Goal: Find specific page/section: Find specific page/section

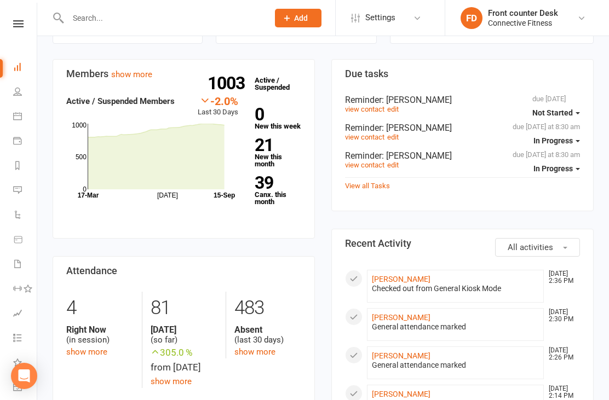
scroll to position [320, 0]
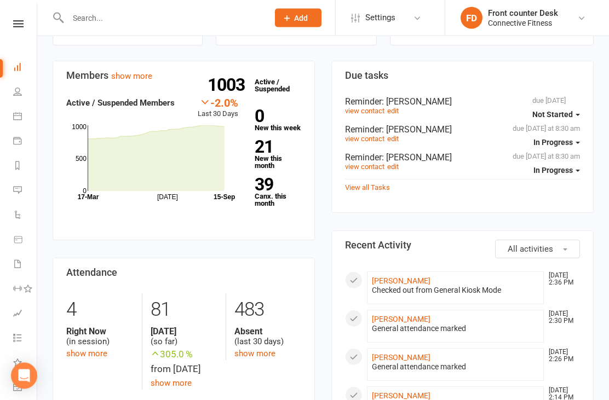
click at [288, 177] on strong "39" at bounding box center [276, 185] width 42 height 16
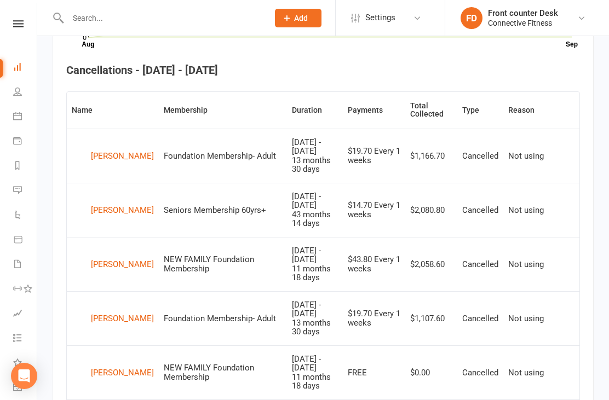
scroll to position [397, 0]
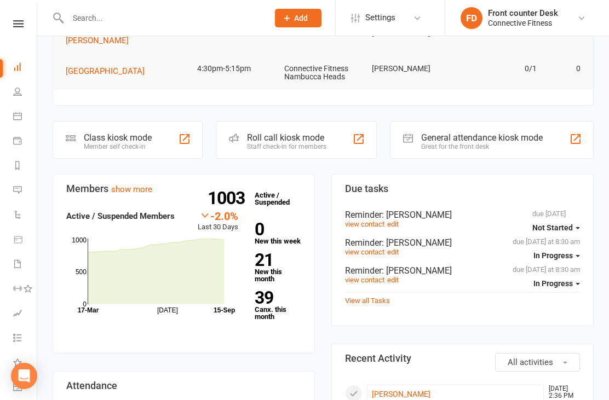
scroll to position [204, 0]
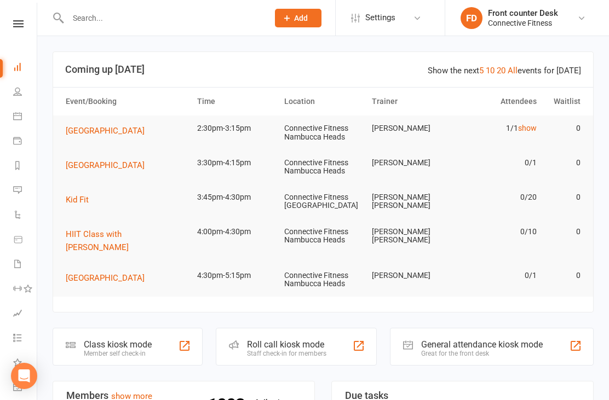
click at [260, 14] on input "text" at bounding box center [163, 17] width 196 height 15
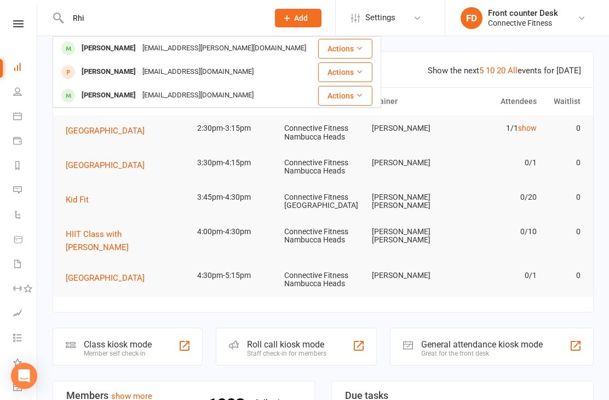
type input "Rhi"
click at [121, 96] on div "[PERSON_NAME]" at bounding box center [108, 96] width 61 height 16
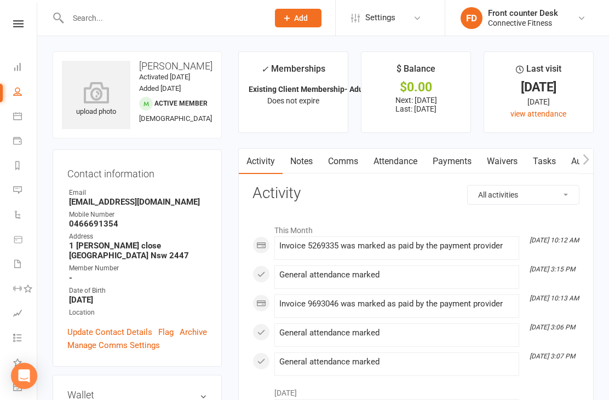
click at [213, 25] on input "text" at bounding box center [163, 17] width 196 height 15
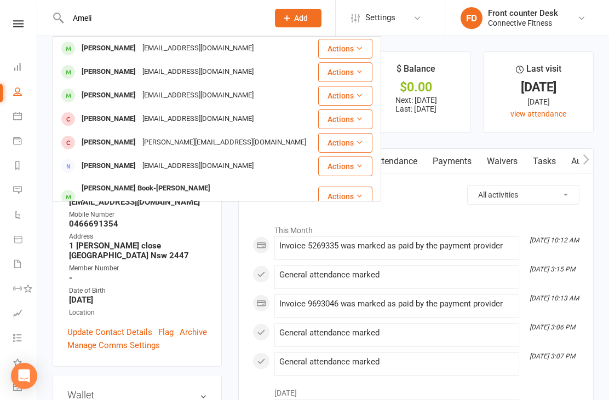
type input "Ameli"
click at [110, 101] on div "Amelia Kyle" at bounding box center [108, 96] width 61 height 16
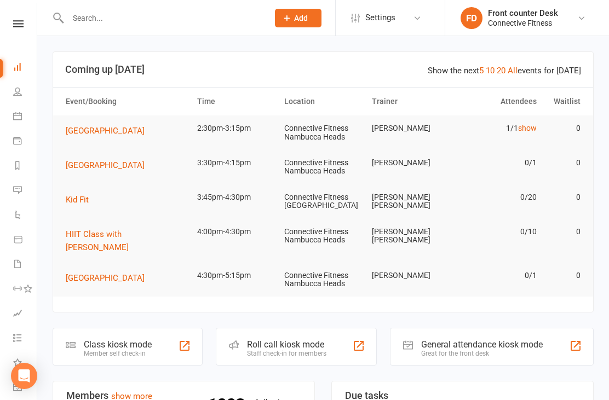
click at [93, 16] on input "text" at bounding box center [163, 17] width 196 height 15
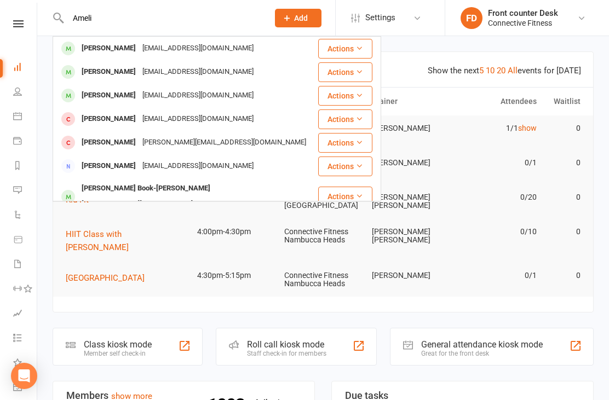
type input "Ameli"
click at [90, 92] on div "Amelia Kyle" at bounding box center [108, 96] width 61 height 16
